Goal: Information Seeking & Learning: Learn about a topic

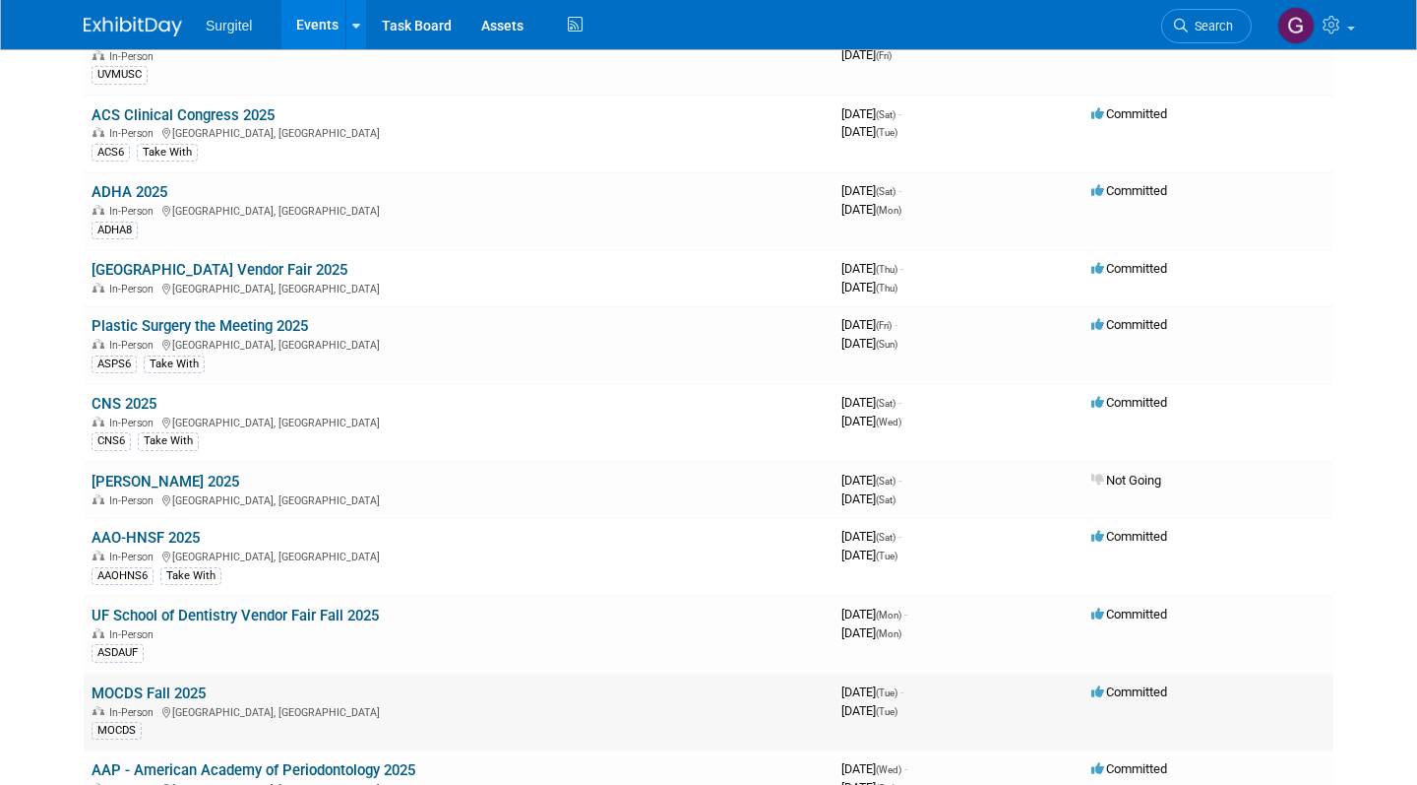
scroll to position [1391, 0]
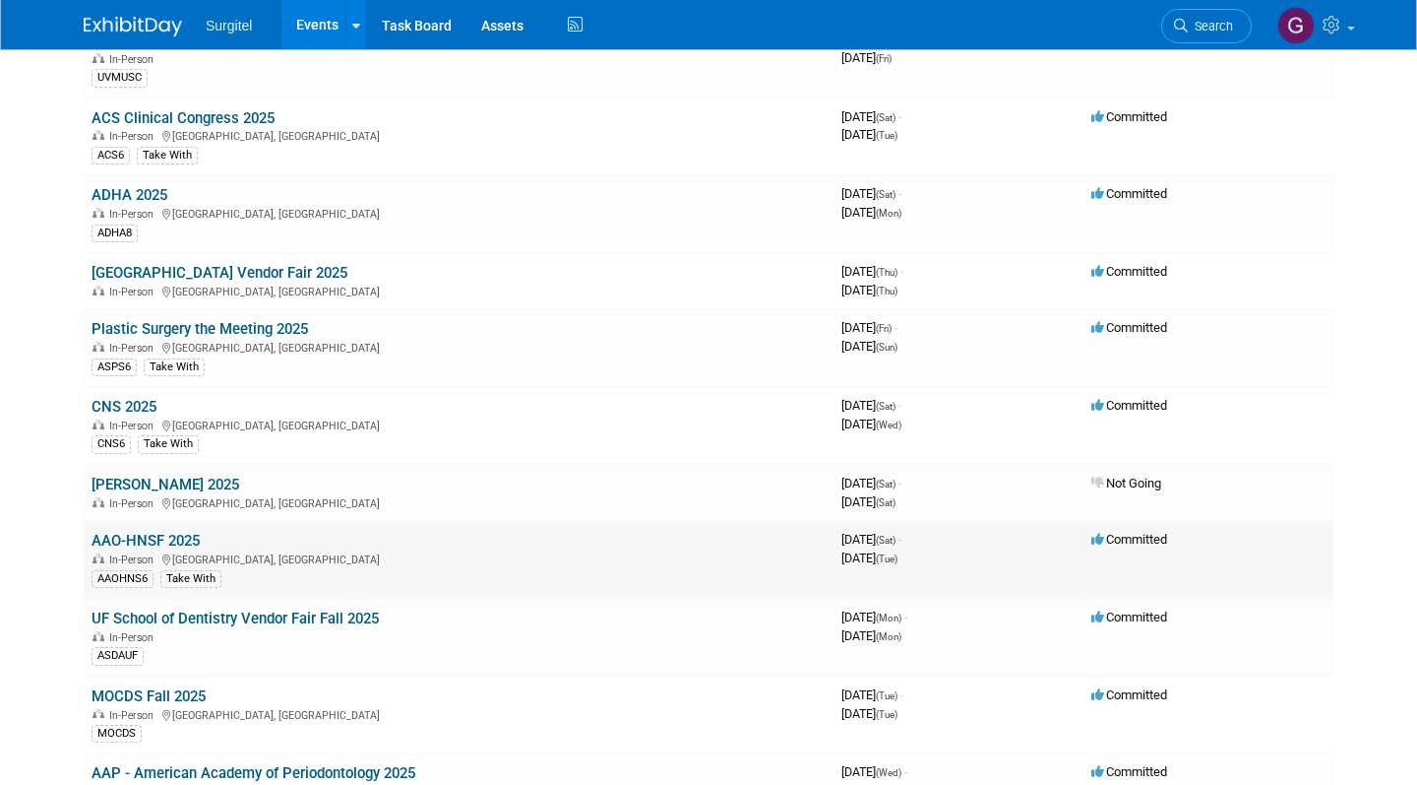
click at [187, 532] on link "AAO-HNSF 2025" at bounding box center [146, 541] width 108 height 18
click at [246, 320] on link "Plastic Surgery the Meeting 2025" at bounding box center [200, 329] width 217 height 18
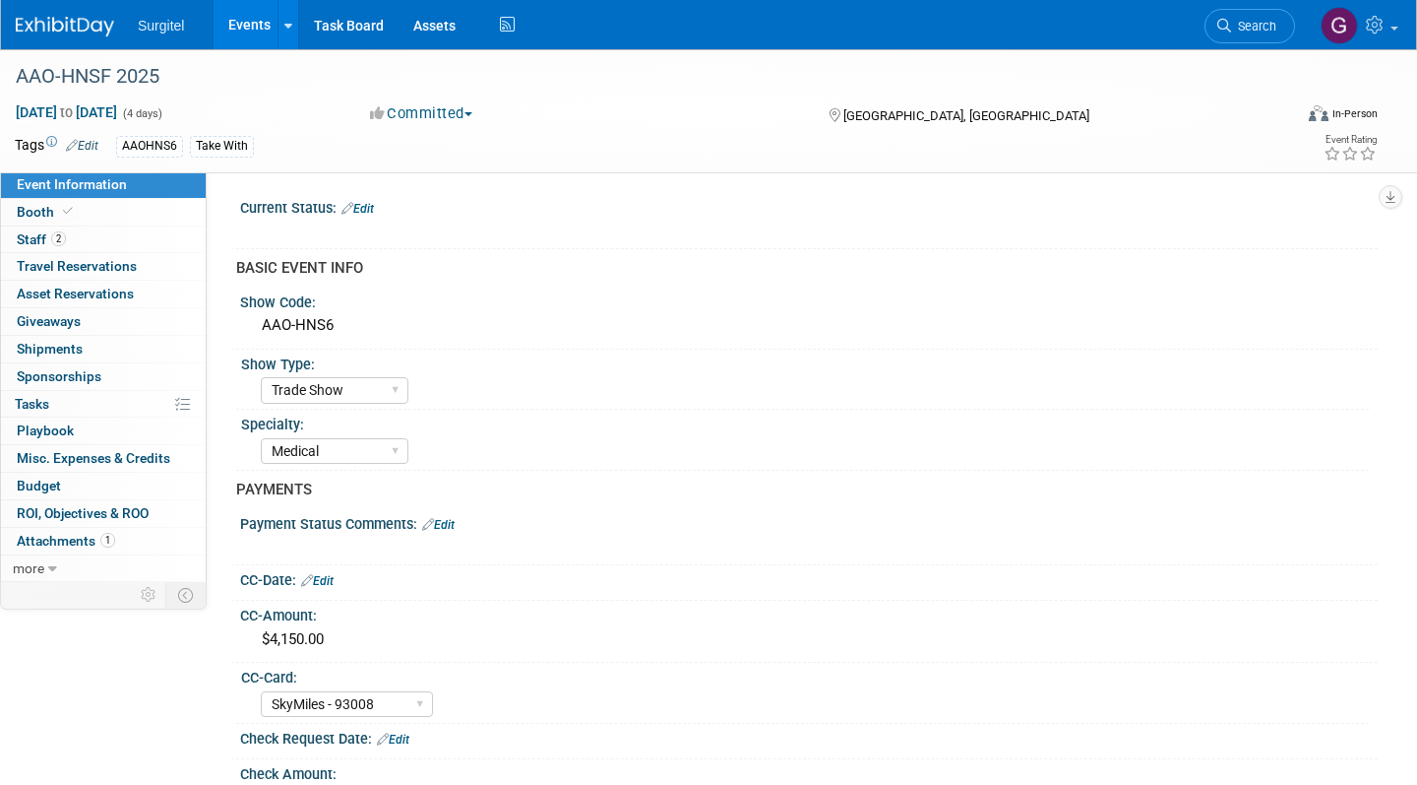
select select "Trade Show"
select select "Medical"
select select "SkyMiles - 93008"
select select "No"
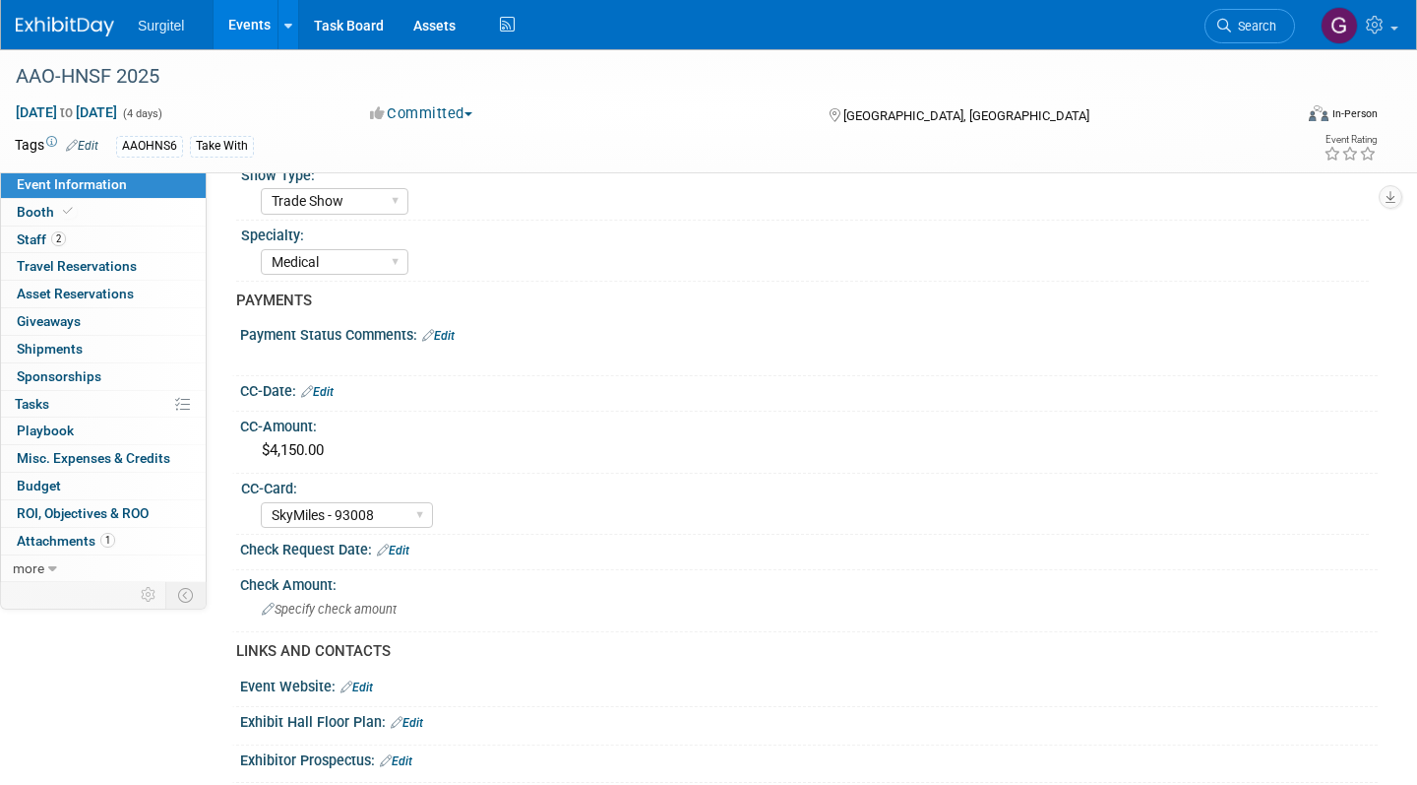
scroll to position [195, 0]
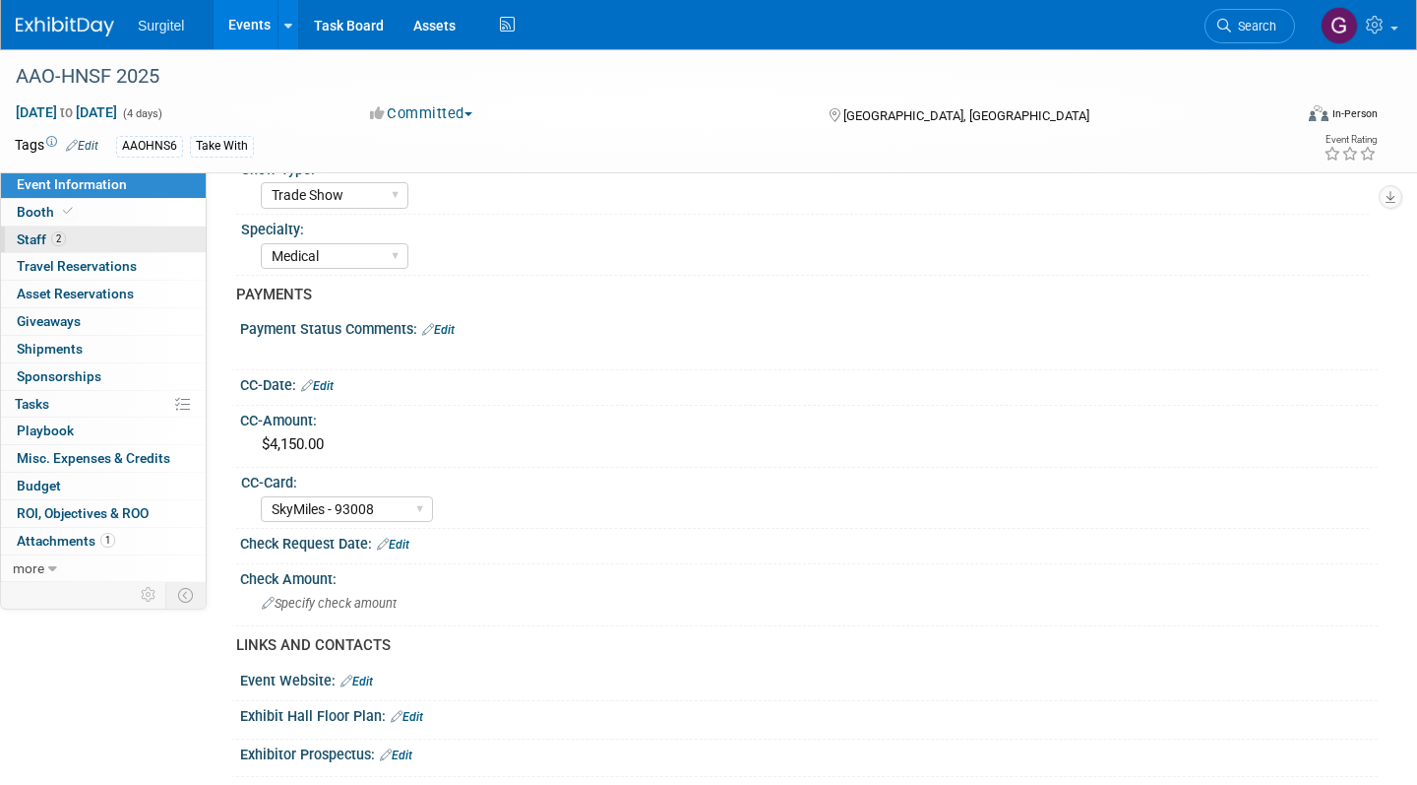
click at [59, 244] on span "2" at bounding box center [58, 238] width 15 height 15
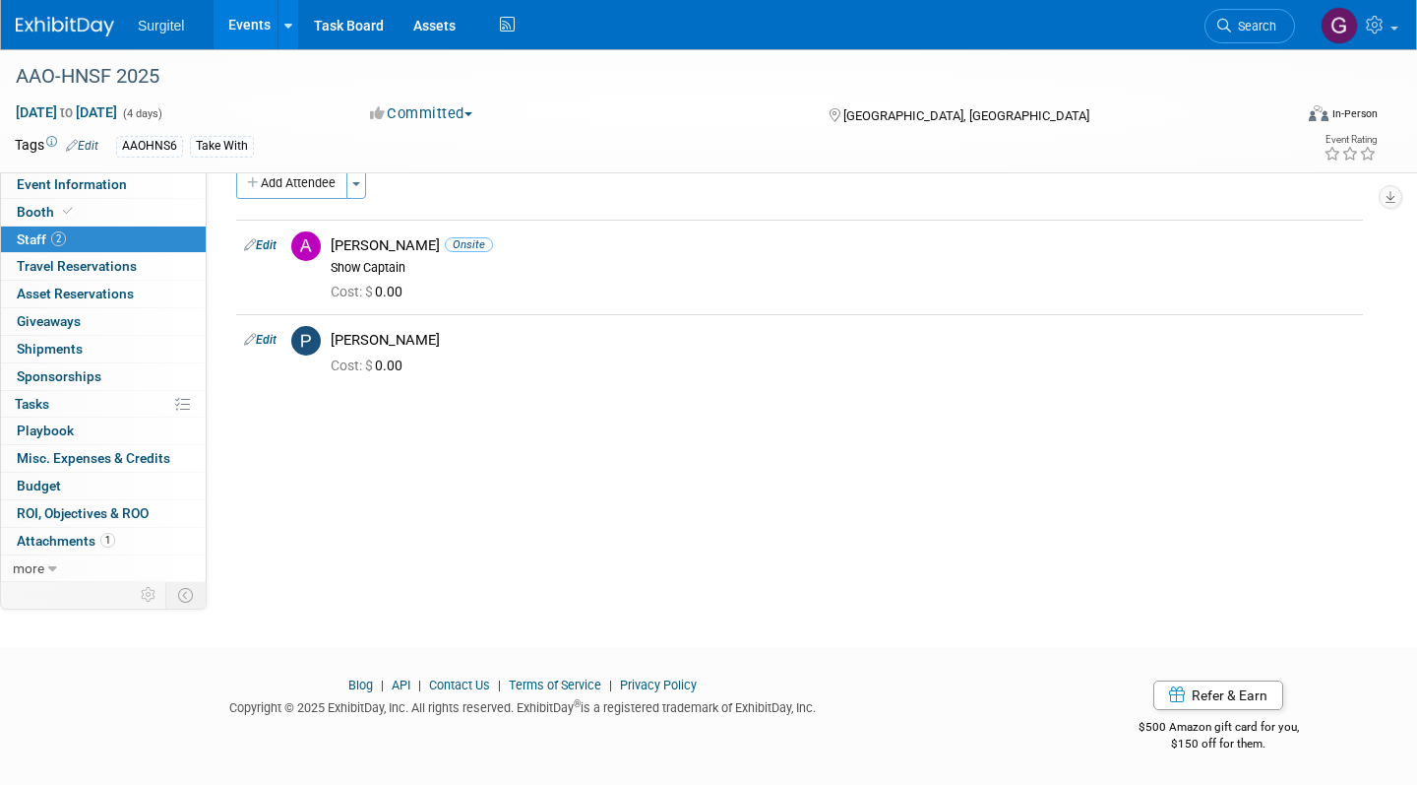
scroll to position [0, 0]
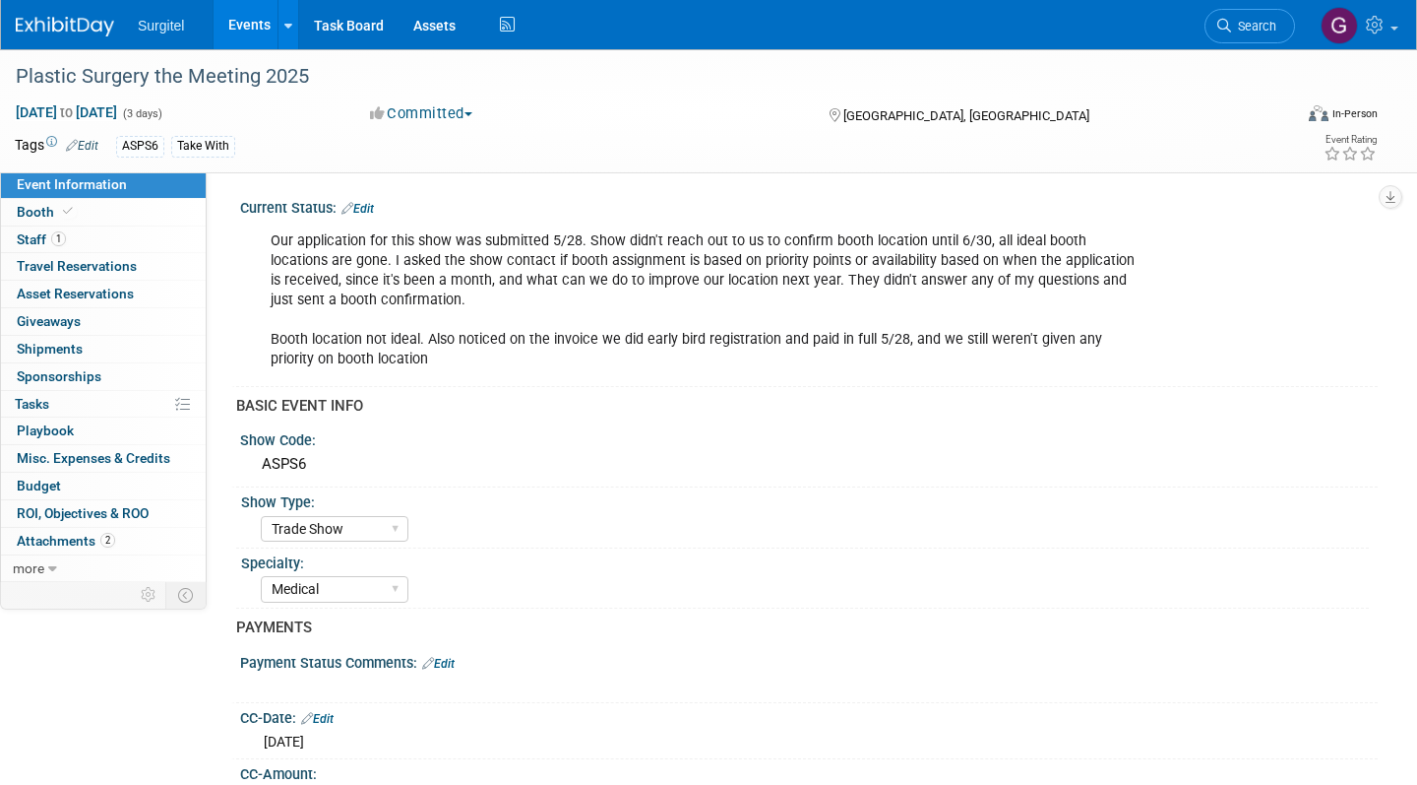
select select "Trade Show"
select select "Medical"
select select "SkyMiles - 93008"
select select "No"
click at [50, 237] on span "Staff 1" at bounding box center [41, 239] width 49 height 16
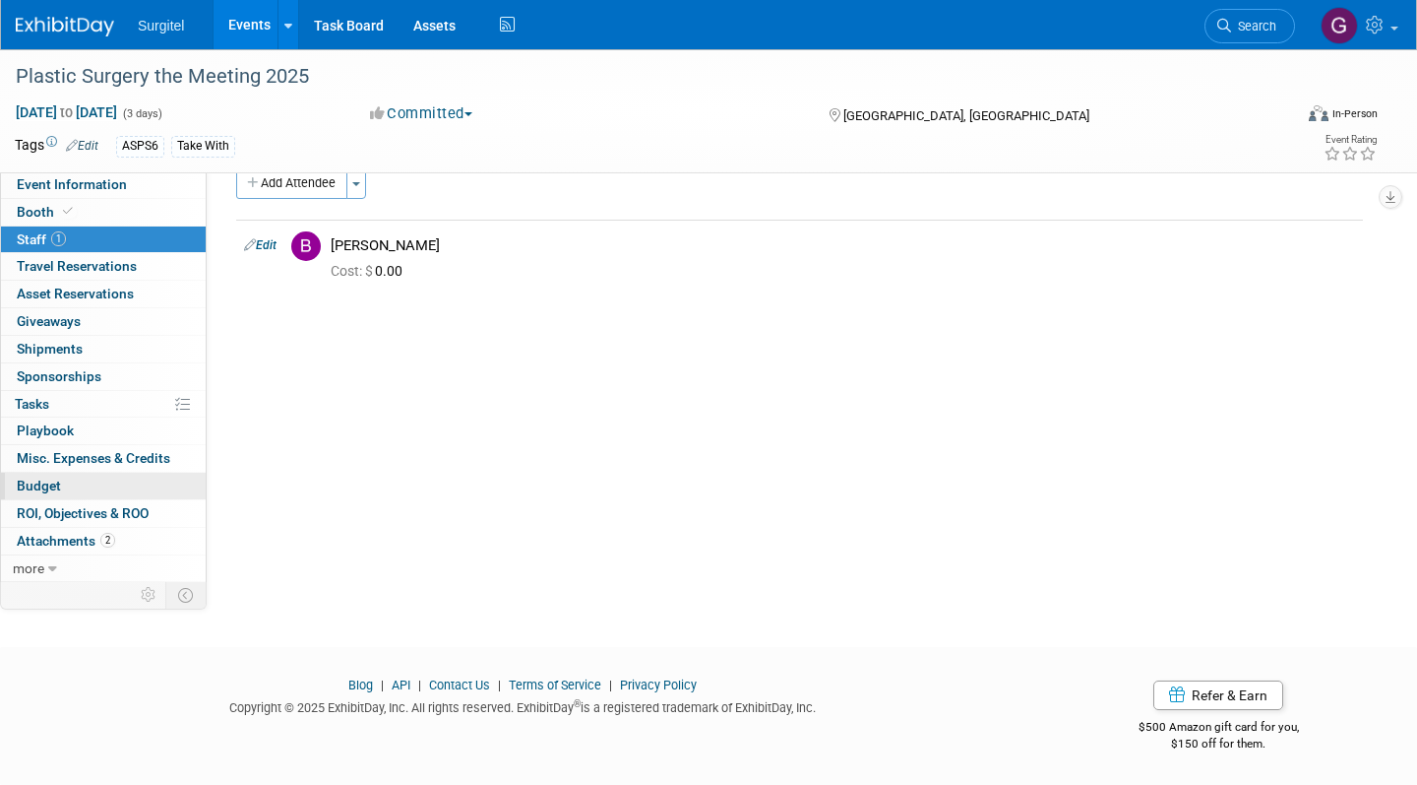
scroll to position [31, 0]
click at [75, 544] on span "Attachments 2" at bounding box center [66, 541] width 98 height 16
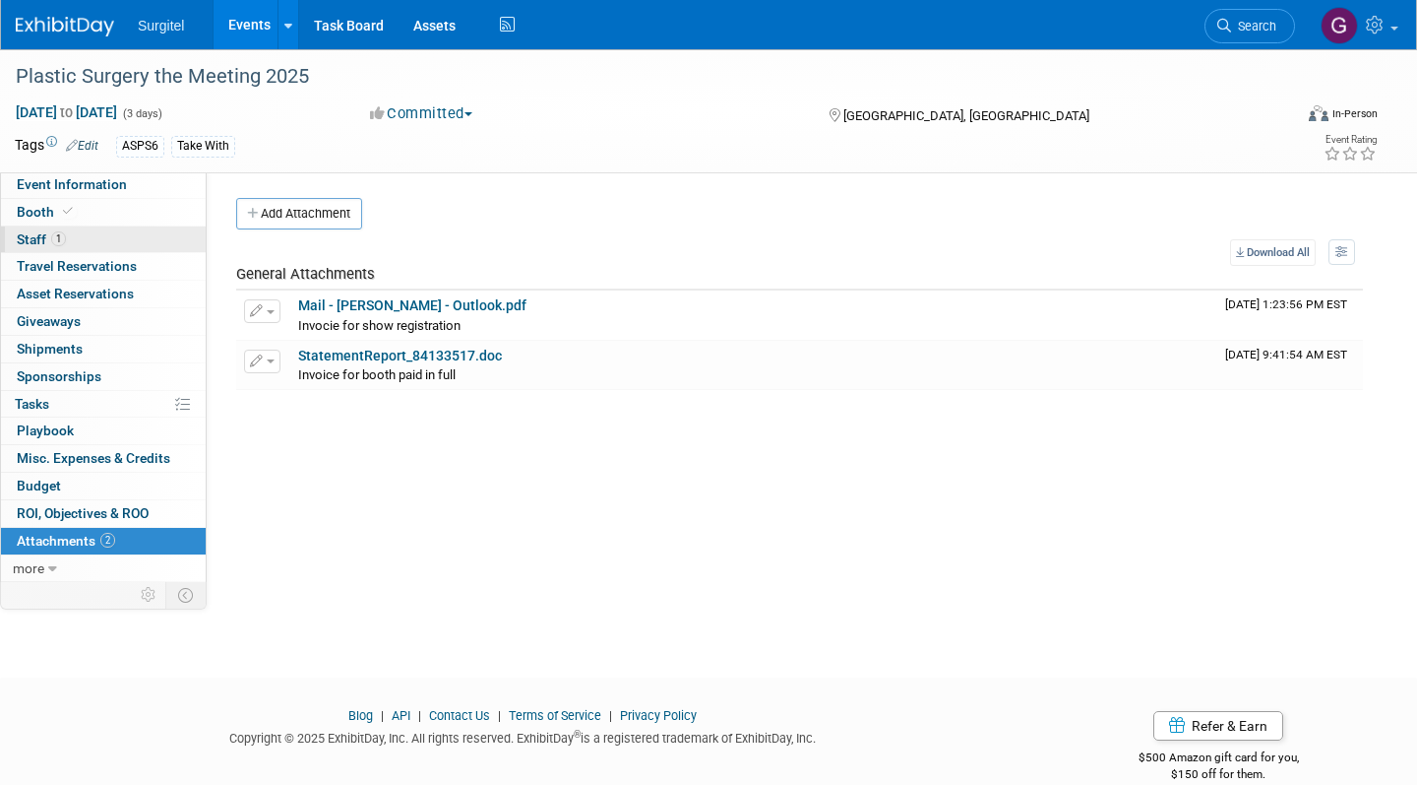
click at [41, 238] on span "Staff 1" at bounding box center [41, 239] width 49 height 16
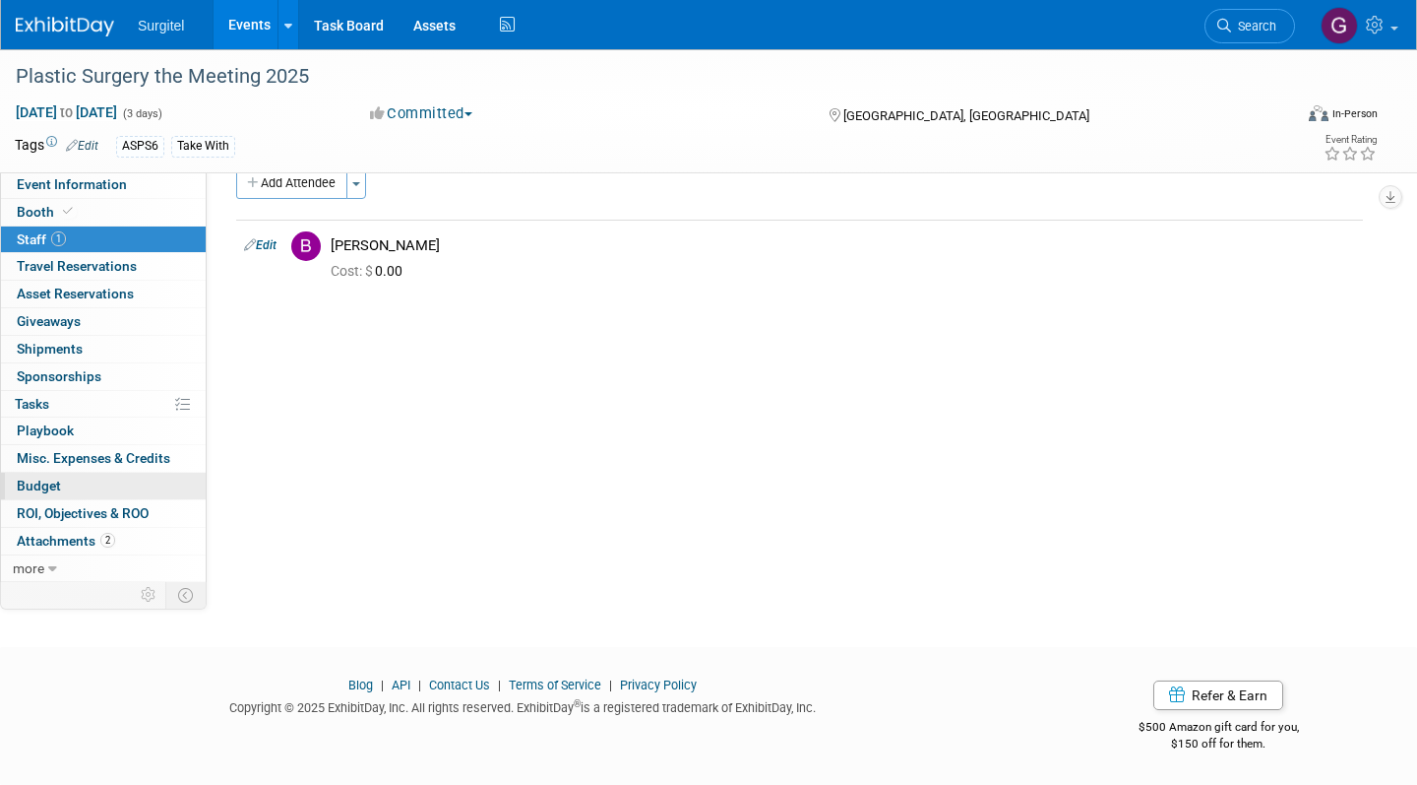
scroll to position [31, 0]
click at [90, 532] on link "2 Attachments 2" at bounding box center [103, 541] width 205 height 27
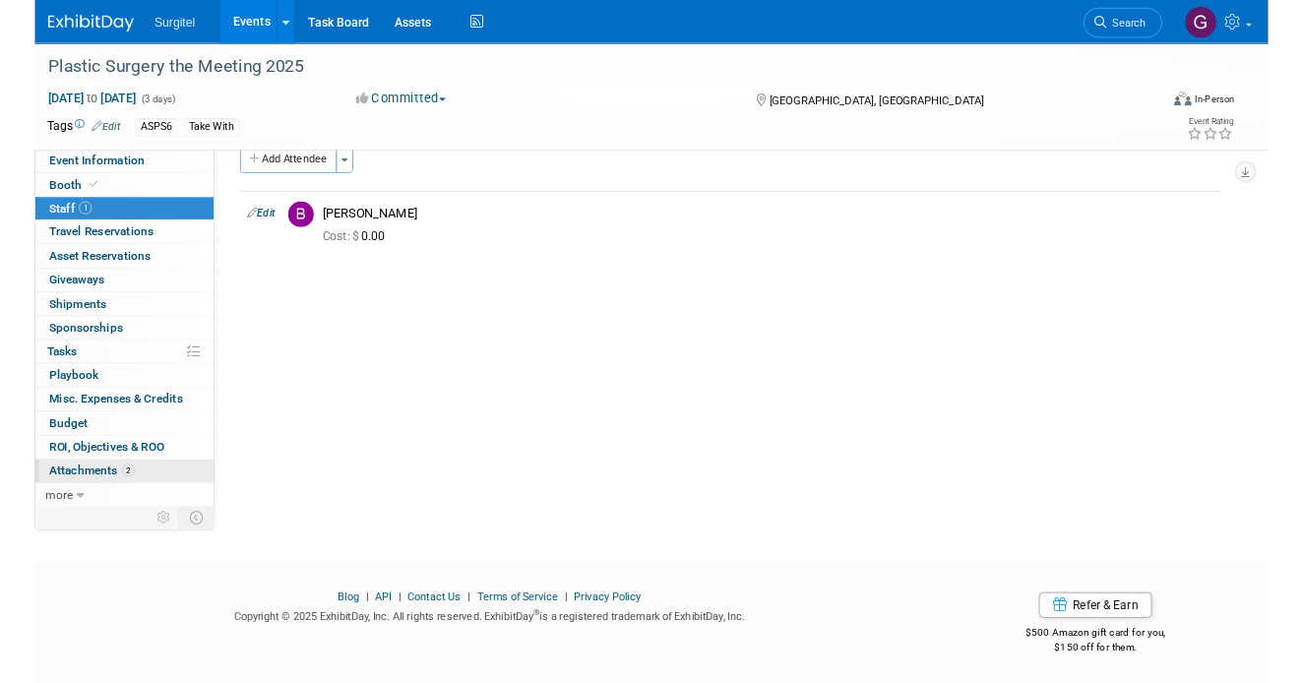
scroll to position [0, 0]
